Goal: Register for event/course

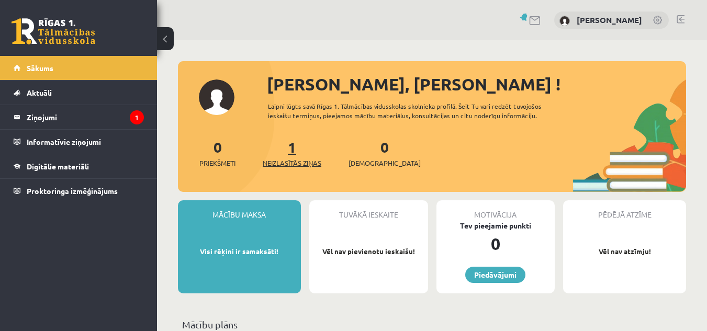
click at [295, 149] on link "1 Neizlasītās ziņas" at bounding box center [292, 153] width 59 height 31
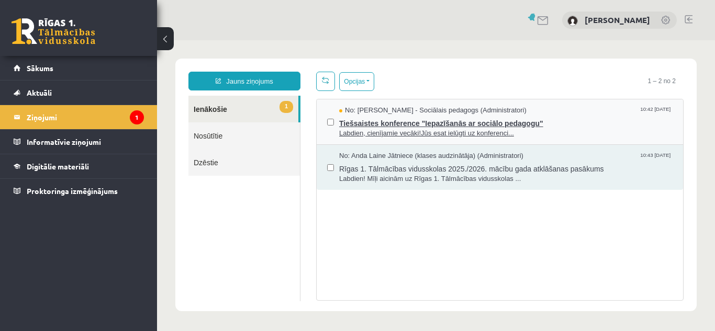
click at [435, 120] on span "Tiešsaistes konference "Iepazīšanās ar sociālo pedagogu"" at bounding box center [505, 122] width 333 height 13
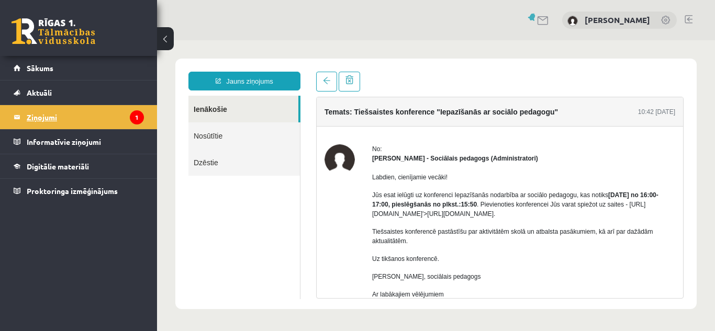
click at [109, 115] on legend "Ziņojumi 1" at bounding box center [85, 117] width 117 height 24
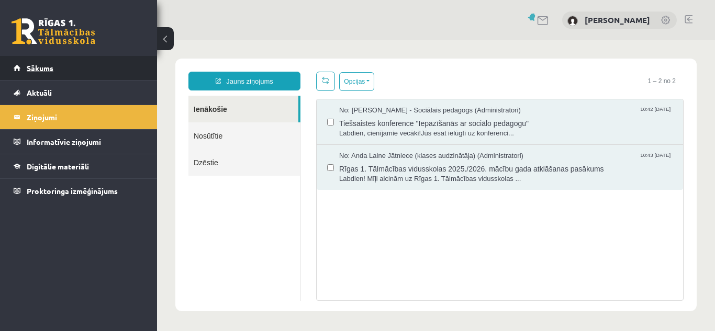
click at [36, 64] on span "Sākums" at bounding box center [40, 67] width 27 height 9
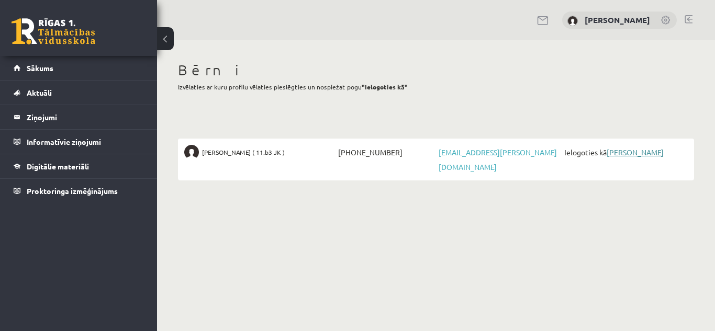
click at [628, 155] on link "[PERSON_NAME]" at bounding box center [634, 152] width 57 height 9
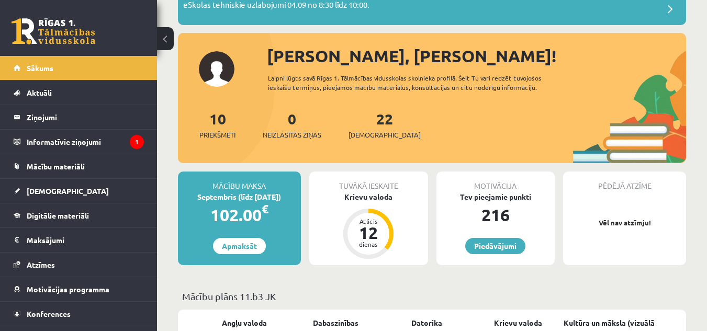
scroll to position [126, 0]
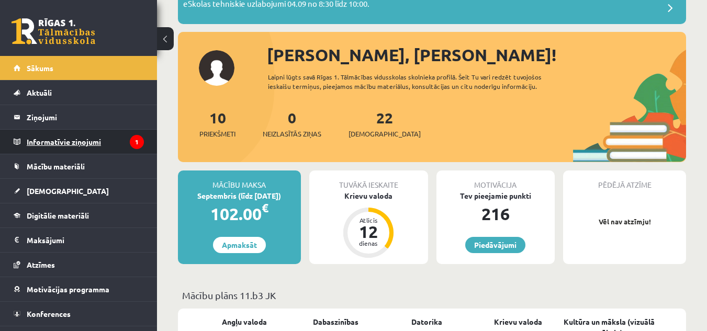
click at [79, 135] on legend "Informatīvie ziņojumi 1" at bounding box center [85, 142] width 117 height 24
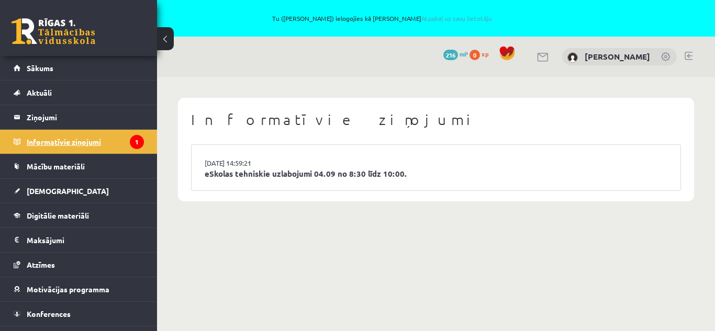
click at [69, 139] on legend "Informatīvie ziņojumi 1" at bounding box center [85, 142] width 117 height 24
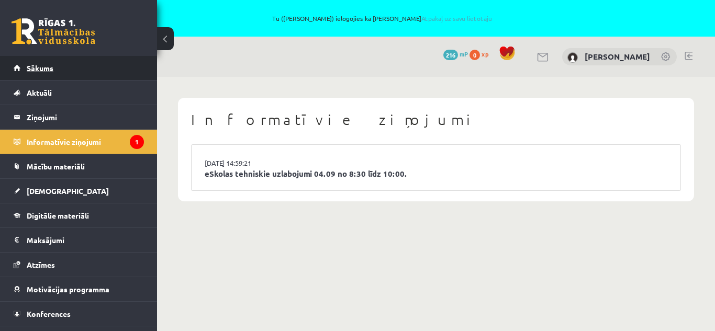
click at [41, 67] on span "Sākums" at bounding box center [40, 67] width 27 height 9
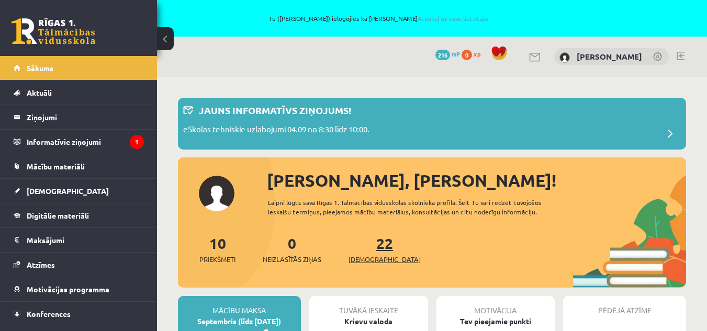
click at [365, 250] on link "22 Ieskaites" at bounding box center [384, 249] width 72 height 31
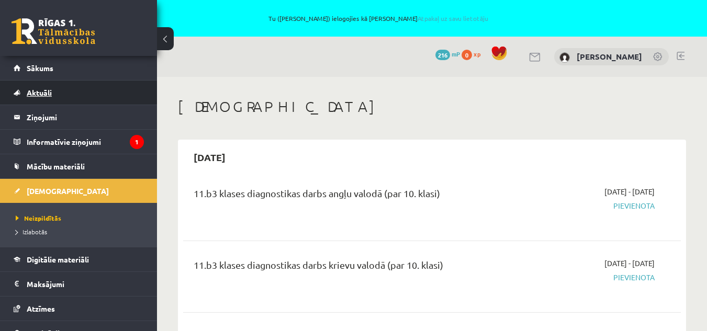
click at [51, 90] on span "Aktuāli" at bounding box center [39, 92] width 25 height 9
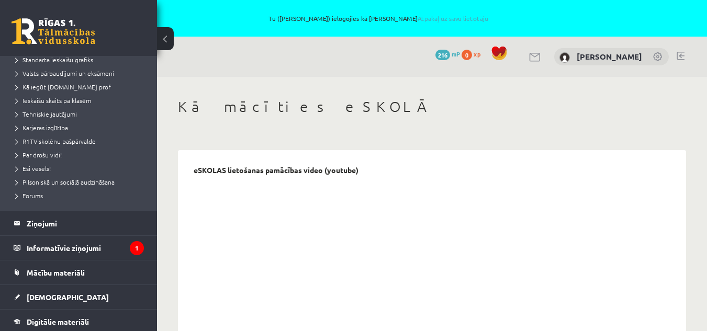
scroll to position [167, 0]
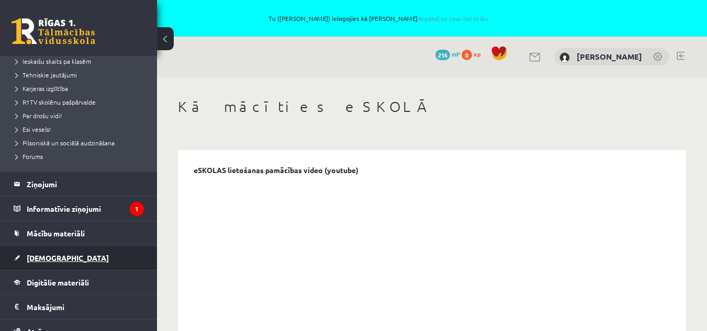
click at [59, 254] on link "[DEMOGRAPHIC_DATA]" at bounding box center [79, 258] width 130 height 24
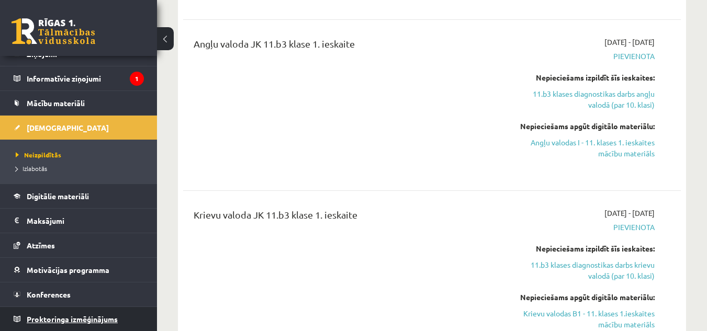
scroll to position [63, 0]
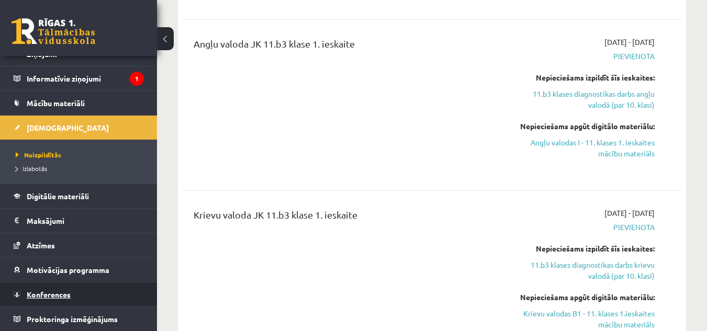
click at [134, 292] on link "Konferences" at bounding box center [79, 294] width 130 height 24
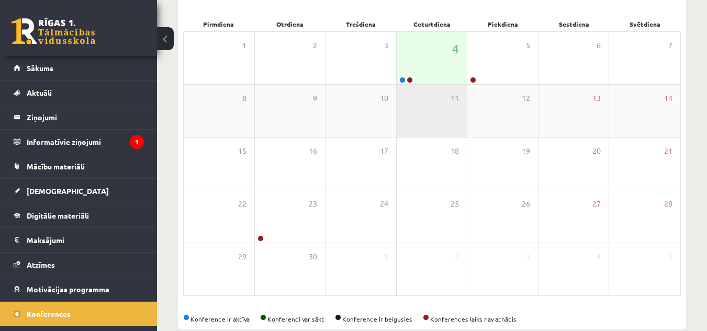
scroll to position [185, 0]
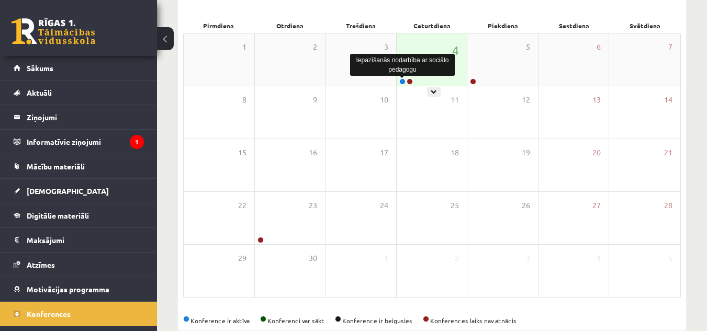
click at [402, 78] on link at bounding box center [402, 81] width 6 height 6
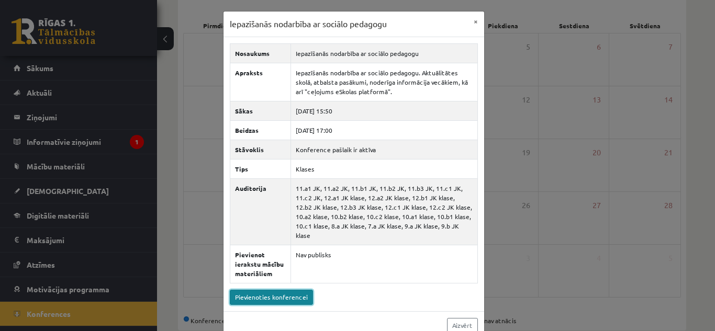
click at [285, 290] on link "Pievienoties konferencei" at bounding box center [271, 297] width 83 height 15
click at [453, 319] on link "Aizvērt" at bounding box center [462, 325] width 31 height 15
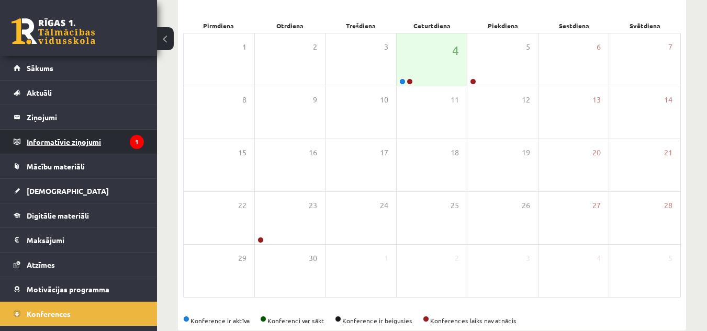
click at [70, 137] on legend "Informatīvie ziņojumi 1" at bounding box center [85, 142] width 117 height 24
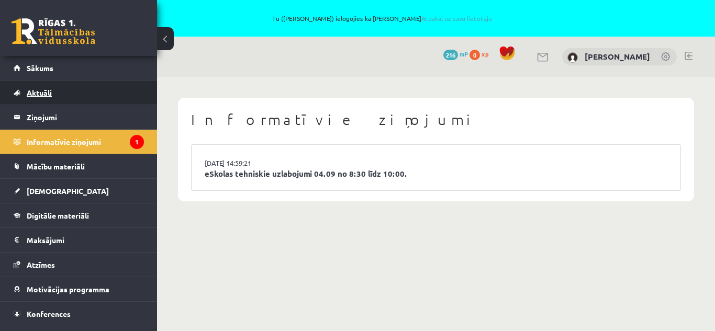
click at [43, 89] on span "Aktuāli" at bounding box center [39, 92] width 25 height 9
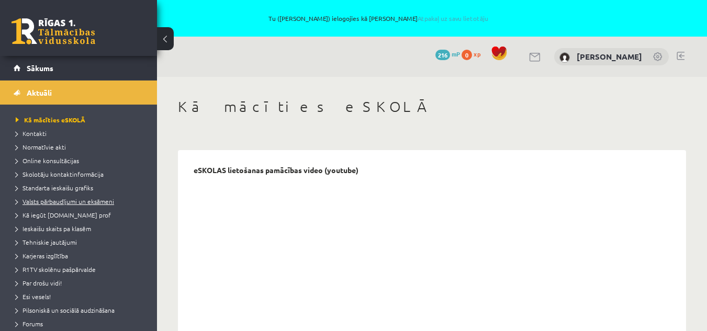
click at [25, 206] on link "Valsts pārbaudījumi un eksāmeni" at bounding box center [81, 201] width 131 height 9
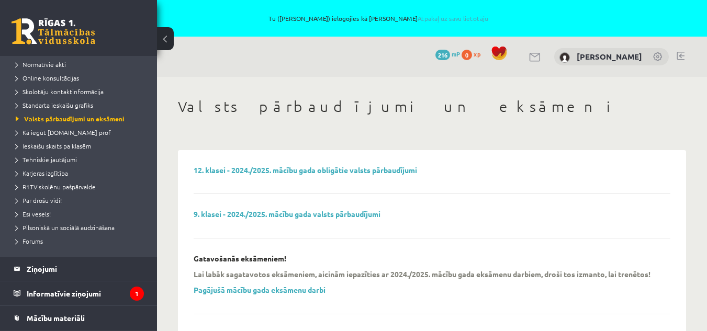
scroll to position [84, 0]
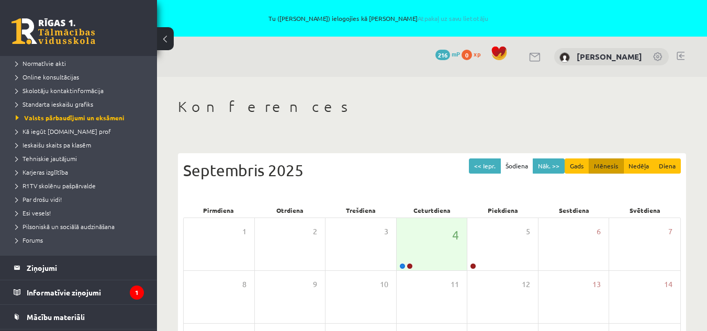
click at [682, 56] on link at bounding box center [680, 56] width 8 height 8
